Goal: Transaction & Acquisition: Book appointment/travel/reservation

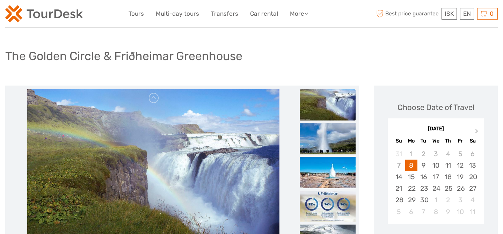
scroll to position [31, 0]
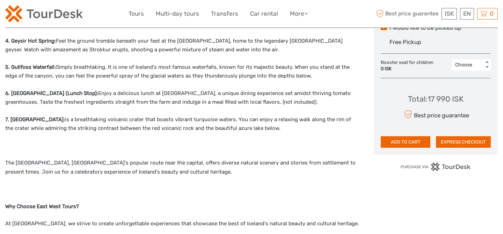
scroll to position [402, 0]
click at [457, 141] on button "EXPRESS CHECKOUT" at bounding box center [463, 142] width 55 height 12
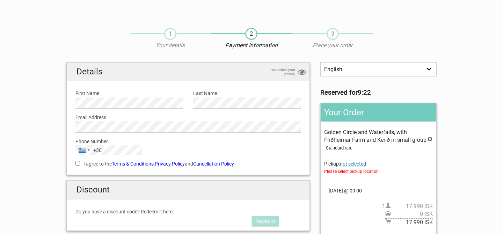
click at [77, 164] on input "I agree to the Terms & Conditions , Privacy Policy and Cancellation Policy" at bounding box center [77, 163] width 5 height 5
checkbox input "true"
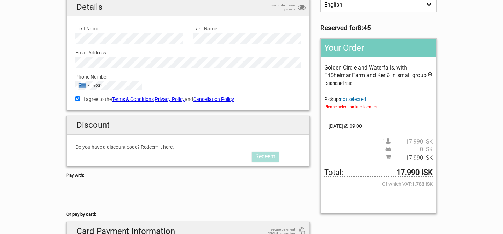
click at [357, 100] on span "not selected" at bounding box center [353, 99] width 26 height 6
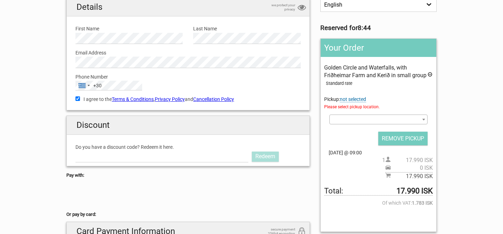
click at [352, 117] on span at bounding box center [378, 120] width 98 height 10
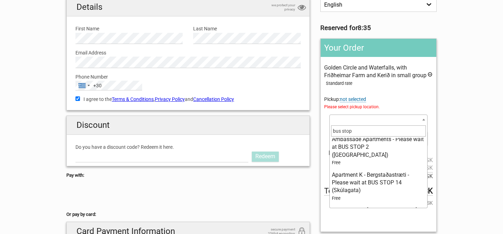
scroll to position [0, 0]
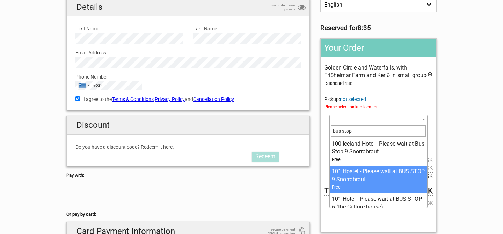
type input "bus stop 1"
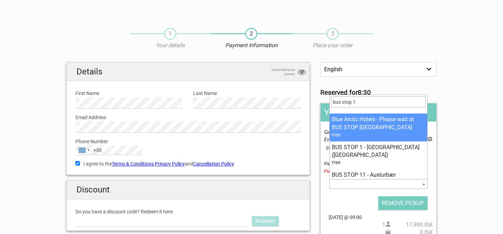
scroll to position [228, 0]
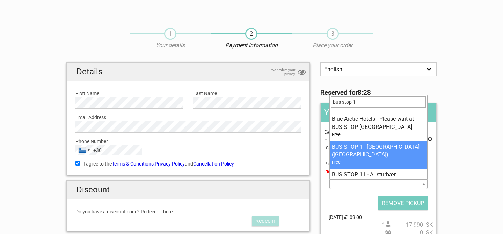
select select "160035"
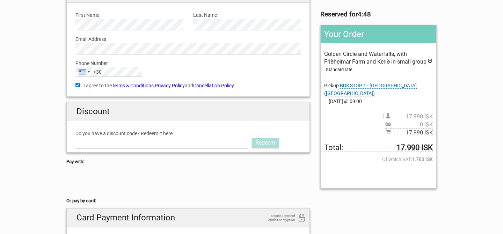
scroll to position [79, 0]
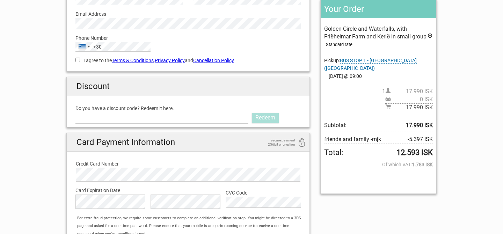
scroll to position [70, 0]
